Goal: Transaction & Acquisition: Obtain resource

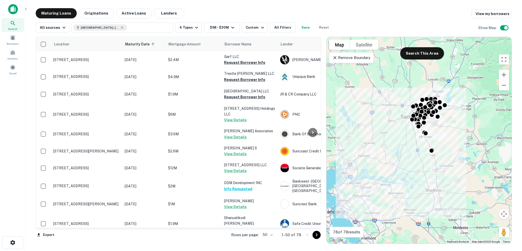
click at [13, 6] on img at bounding box center [13, 9] width 10 height 10
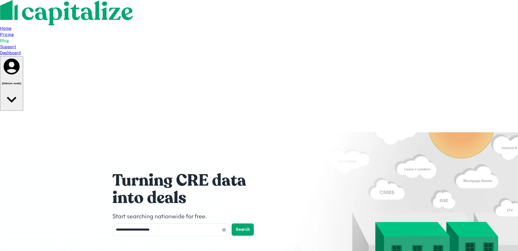
click at [81, 8] on img at bounding box center [67, 12] width 134 height 25
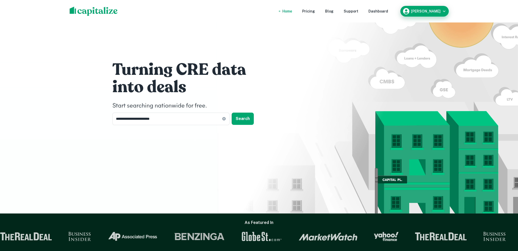
click at [445, 8] on div "[PERSON_NAME]" at bounding box center [425, 11] width 44 height 8
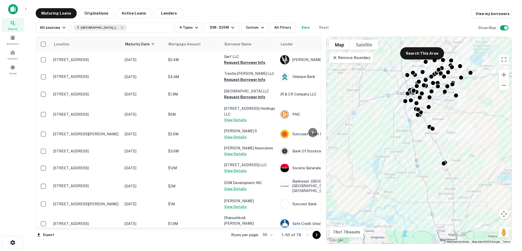
click at [316, 234] on icon "Go to next page" at bounding box center [317, 235] width 6 height 6
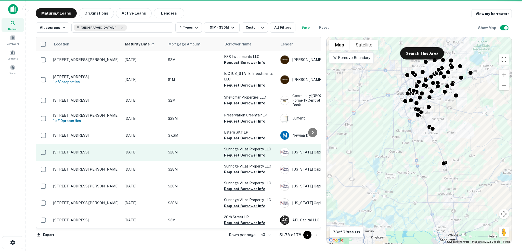
scroll to position [359, 0]
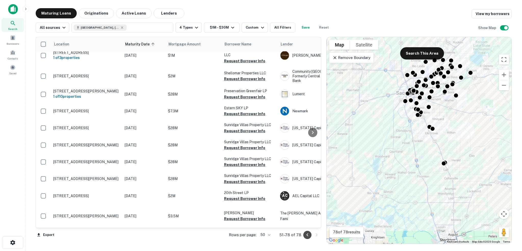
click at [306, 234] on icon "Go to previous page" at bounding box center [307, 235] width 6 height 6
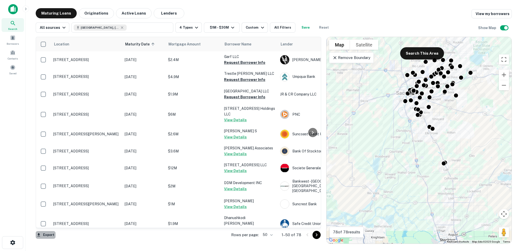
click at [46, 234] on button "Export" at bounding box center [46, 235] width 20 height 8
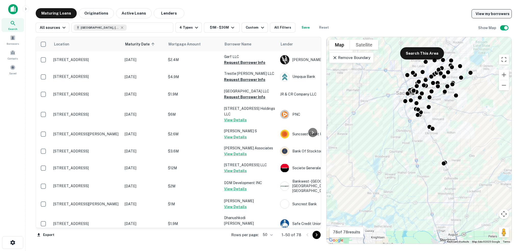
click at [502, 12] on link "View my borrowers" at bounding box center [492, 13] width 40 height 9
